Goal: Task Accomplishment & Management: Use online tool/utility

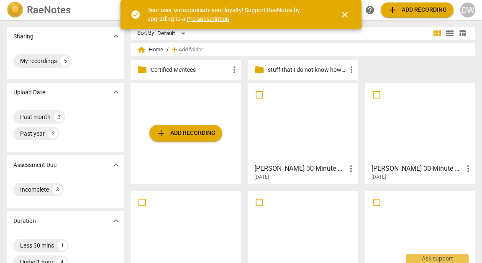
click at [195, 132] on span "add Add recording" at bounding box center [185, 133] width 59 height 10
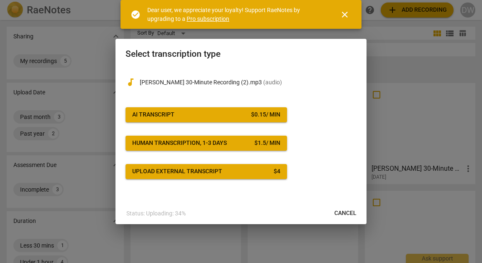
click at [201, 107] on button "AI Transcript $ 0.15 / min" at bounding box center [205, 114] width 161 height 15
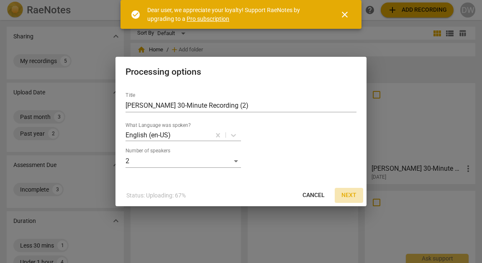
click at [351, 203] on button "Next" at bounding box center [348, 195] width 28 height 15
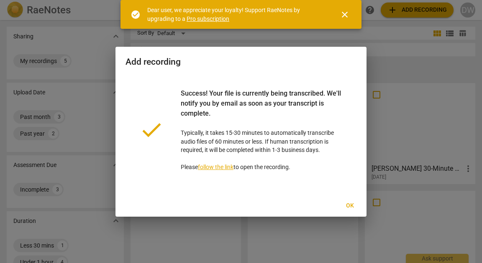
click at [345, 17] on span "close" at bounding box center [344, 15] width 10 height 10
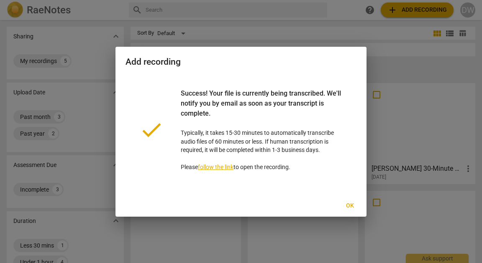
click at [349, 210] on span "Ok" at bounding box center [349, 206] width 13 height 8
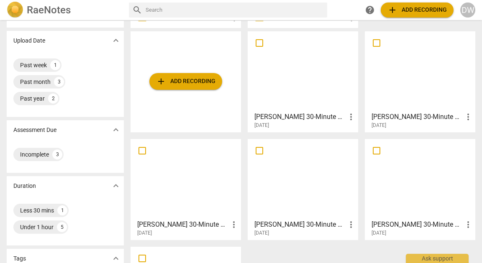
scroll to position [50, 0]
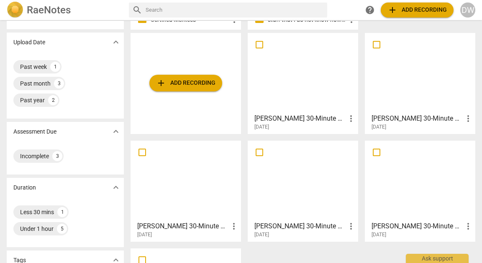
click at [352, 115] on span "more_vert" at bounding box center [351, 119] width 10 height 10
click at [317, 128] on div at bounding box center [241, 131] width 482 height 263
click at [320, 116] on h3 "[PERSON_NAME] 30-Minute Recording (2)" at bounding box center [300, 119] width 92 height 10
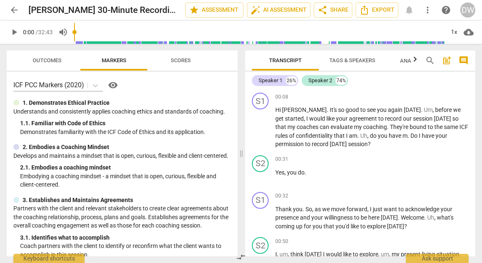
click at [430, 11] on span "more_vert" at bounding box center [427, 10] width 10 height 10
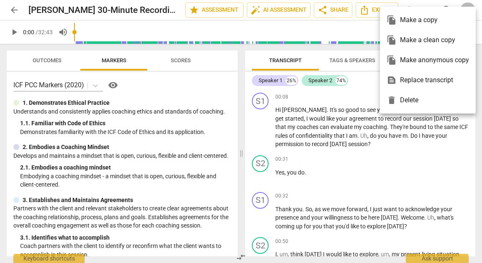
click at [135, 10] on div at bounding box center [241, 131] width 482 height 263
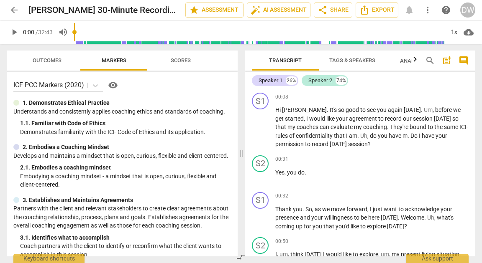
click at [15, 9] on span "arrow_back" at bounding box center [14, 10] width 10 height 10
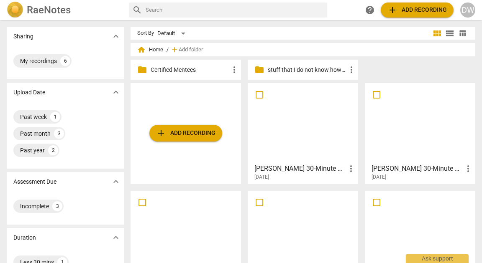
click at [308, 105] on div at bounding box center [302, 123] width 105 height 74
